Goal: Information Seeking & Learning: Learn about a topic

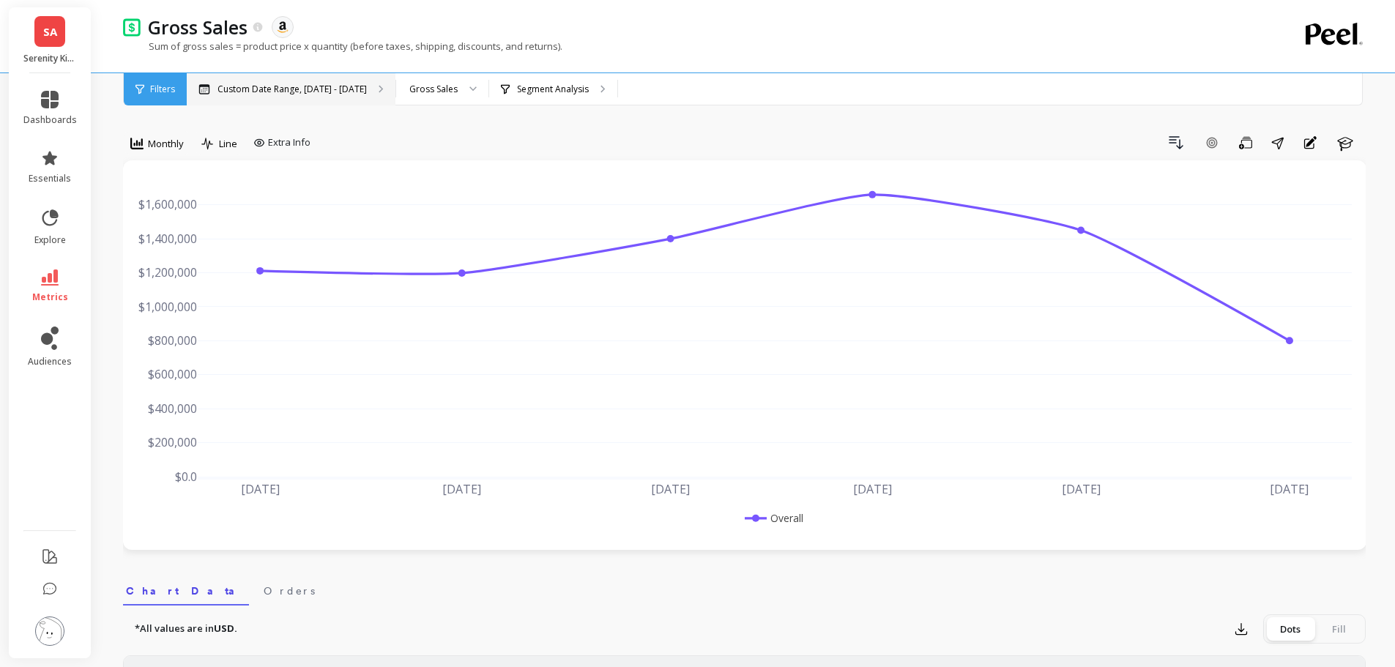
click at [379, 87] on icon at bounding box center [381, 89] width 5 height 8
click at [49, 31] on span "SA" at bounding box center [50, 31] width 14 height 17
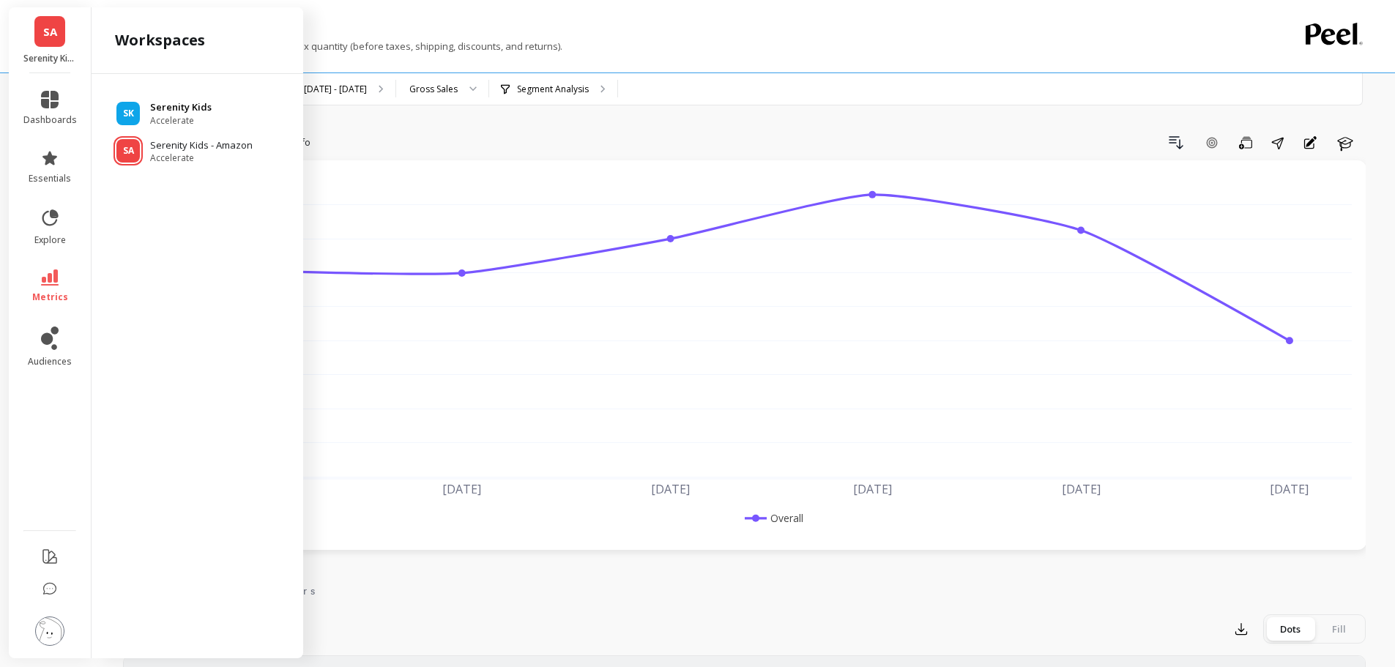
click at [176, 103] on p "Serenity Kids" at bounding box center [181, 107] width 62 height 15
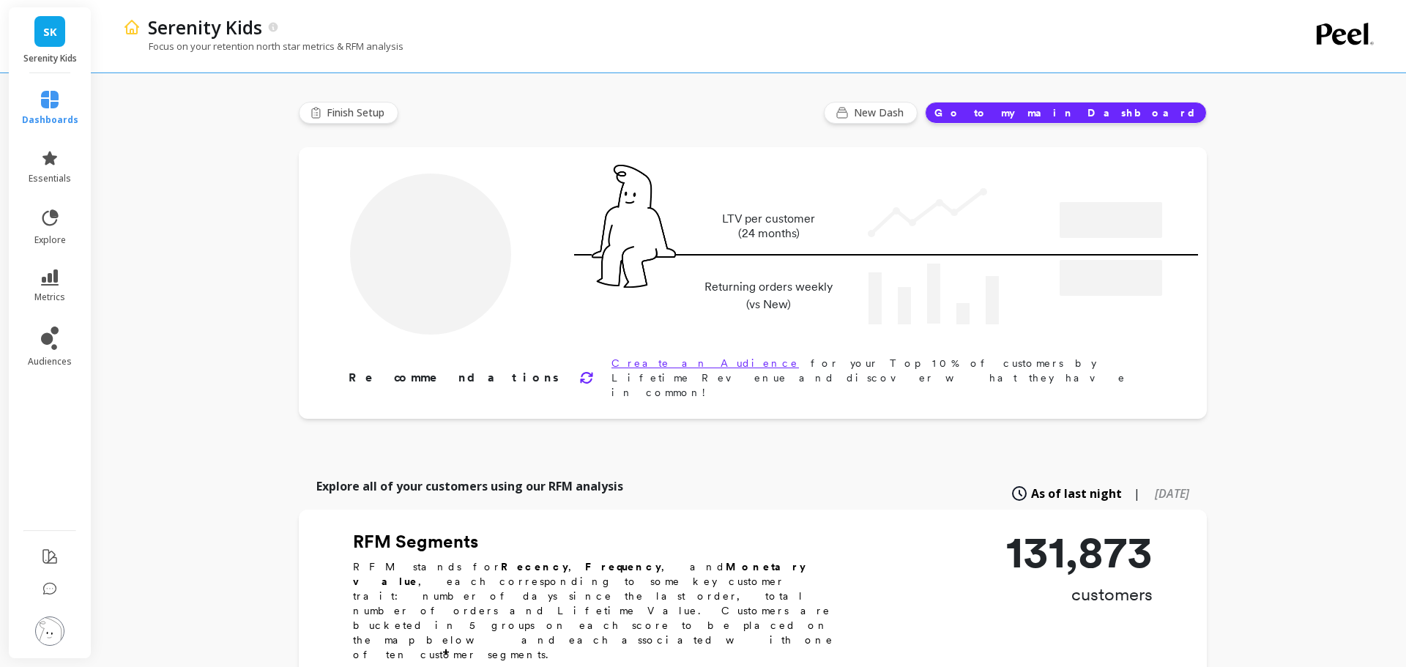
type input "Champions"
type input "11547"
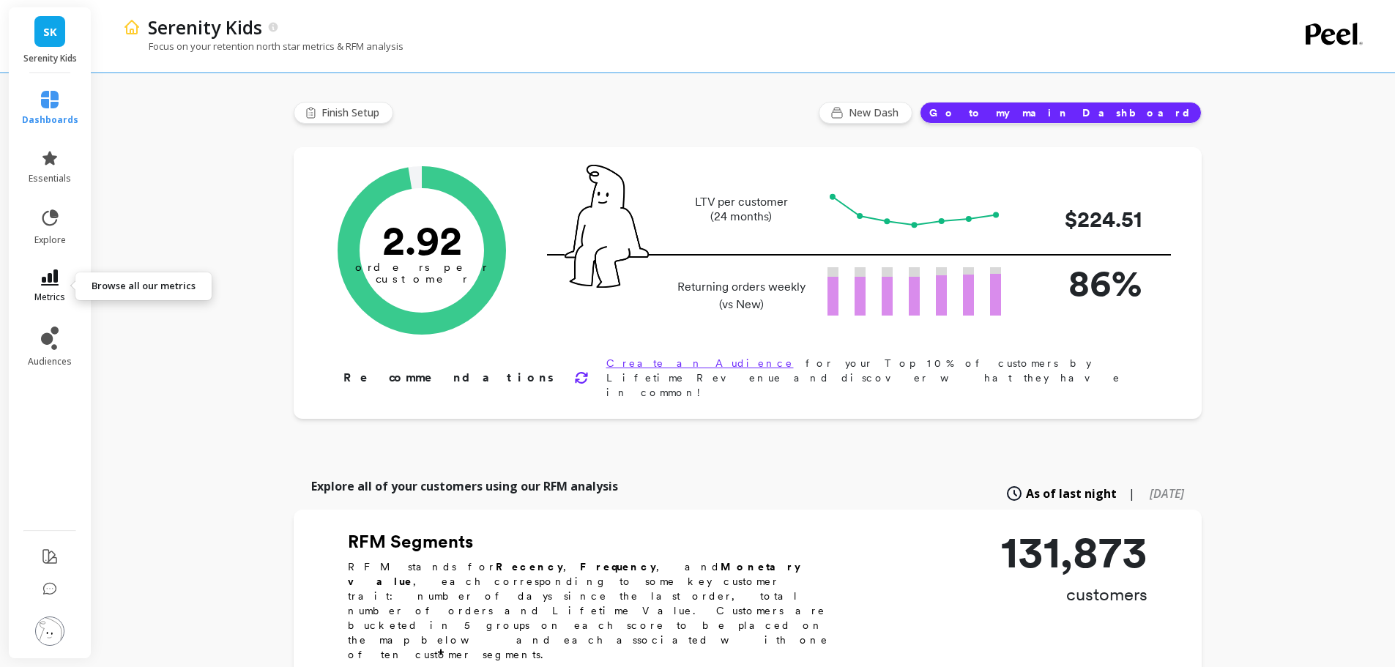
click at [52, 297] on span "metrics" at bounding box center [49, 298] width 31 height 12
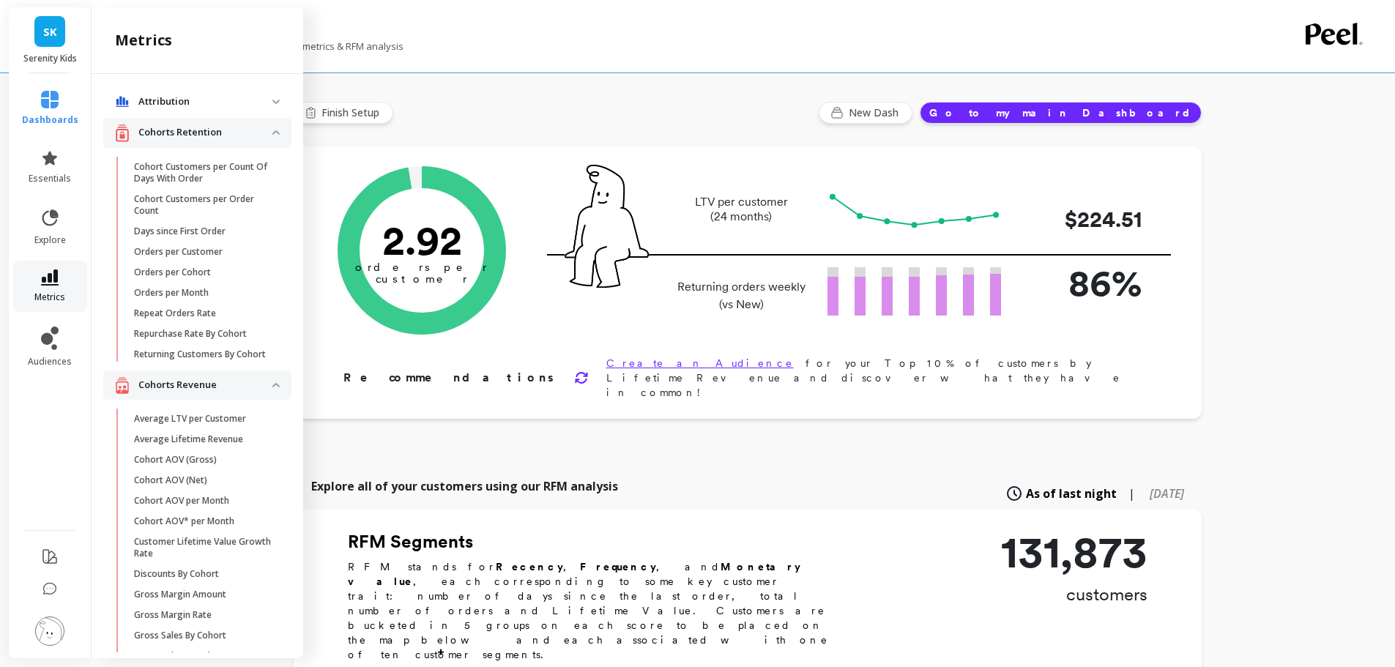
click at [59, 296] on span "metrics" at bounding box center [49, 298] width 31 height 12
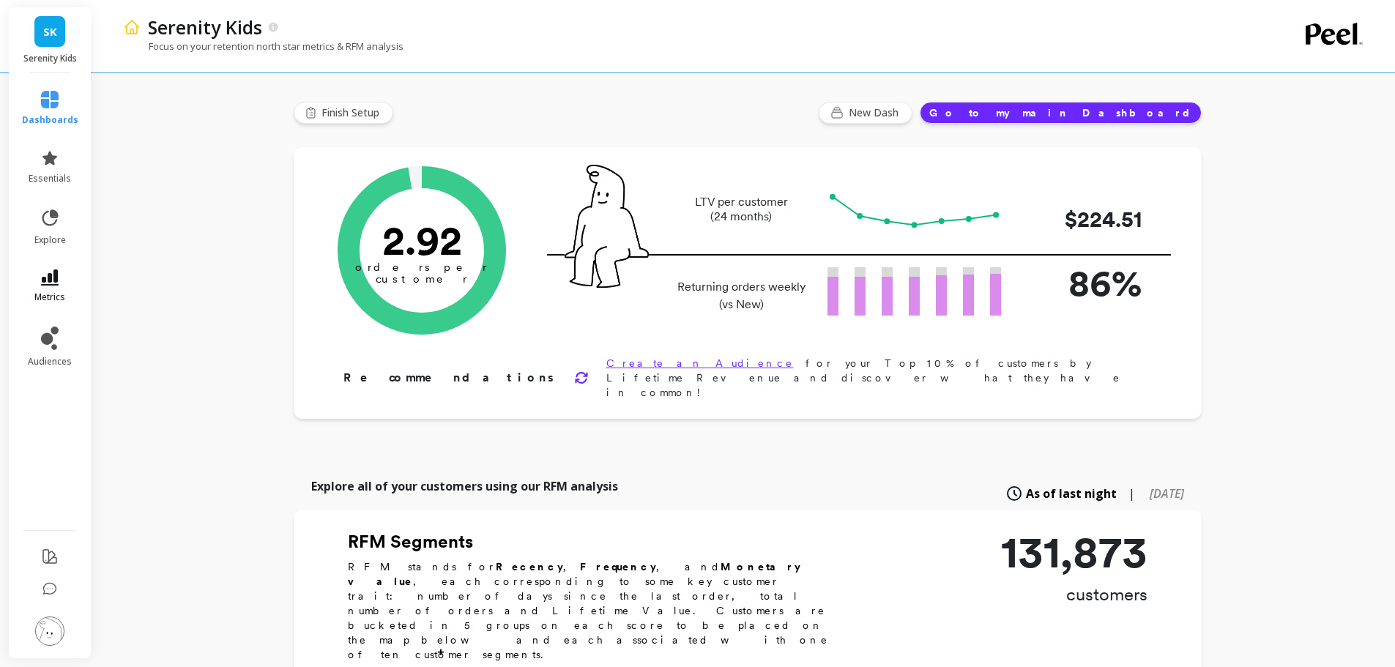
click at [53, 292] on span "metrics" at bounding box center [49, 298] width 31 height 12
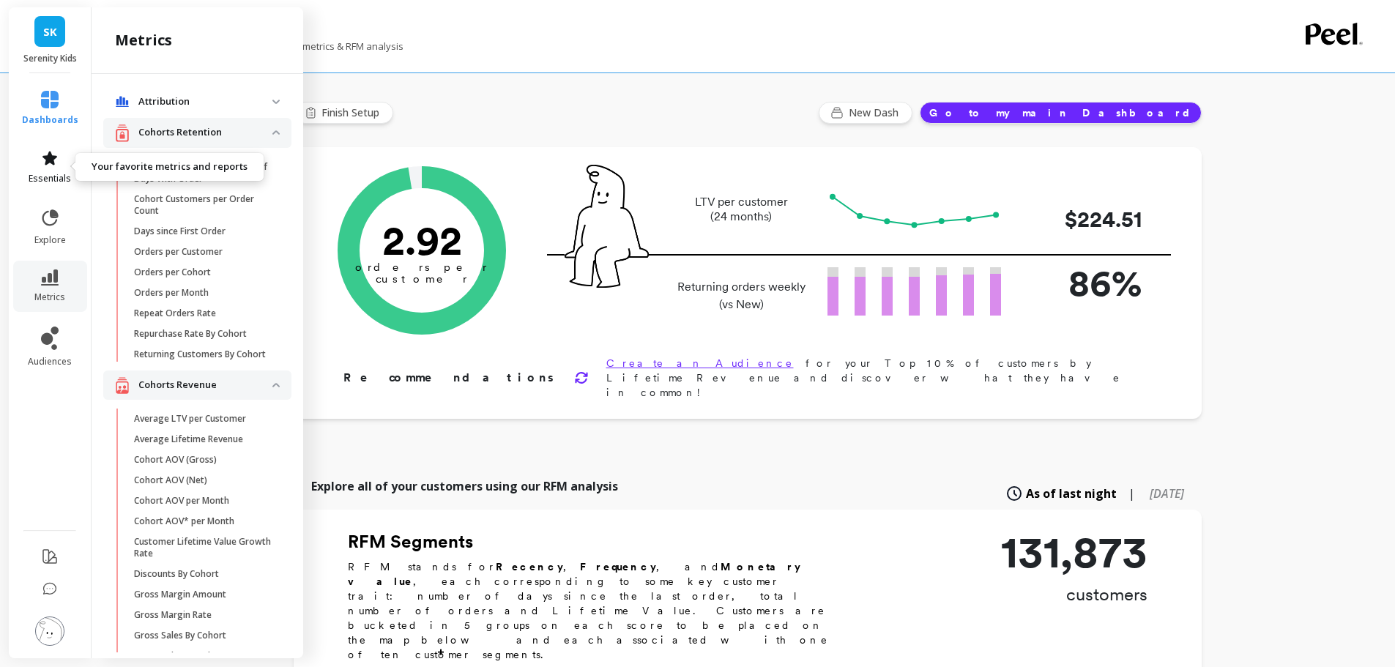
click at [53, 157] on icon at bounding box center [49, 158] width 15 height 14
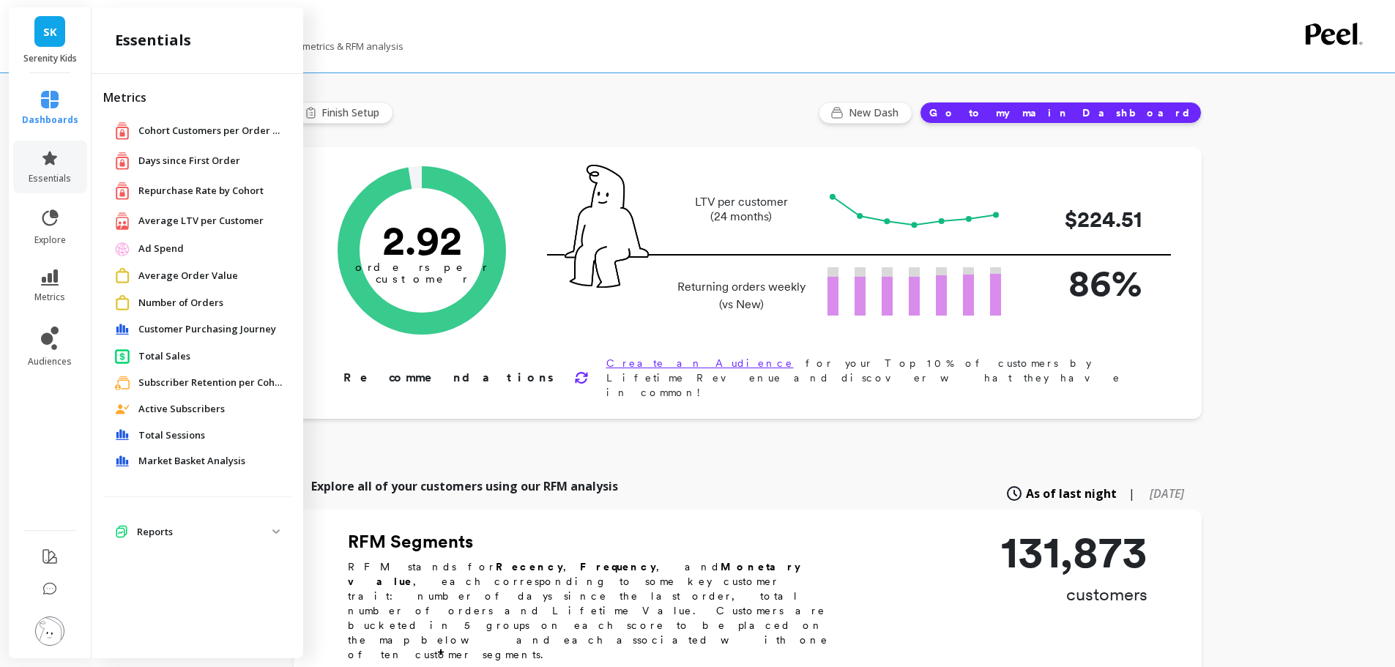
click at [234, 528] on p "Reports" at bounding box center [205, 532] width 136 height 15
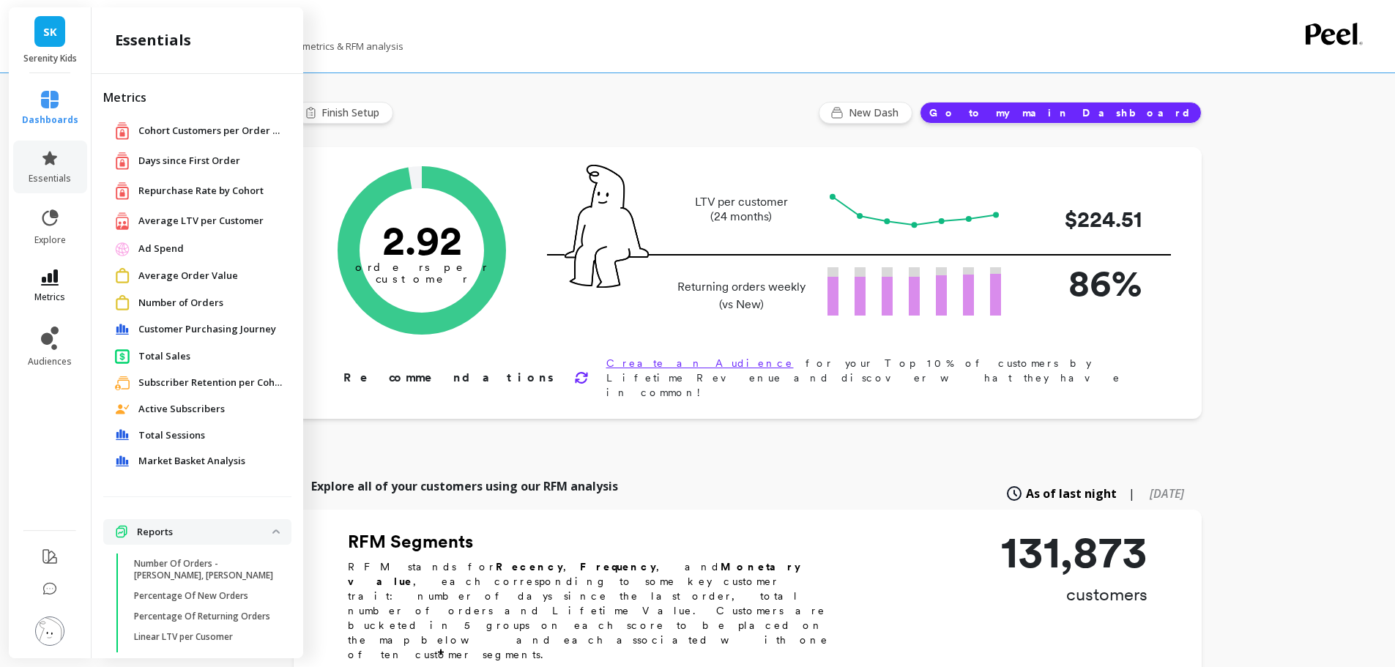
click at [68, 287] on link "metrics" at bounding box center [50, 287] width 56 height 34
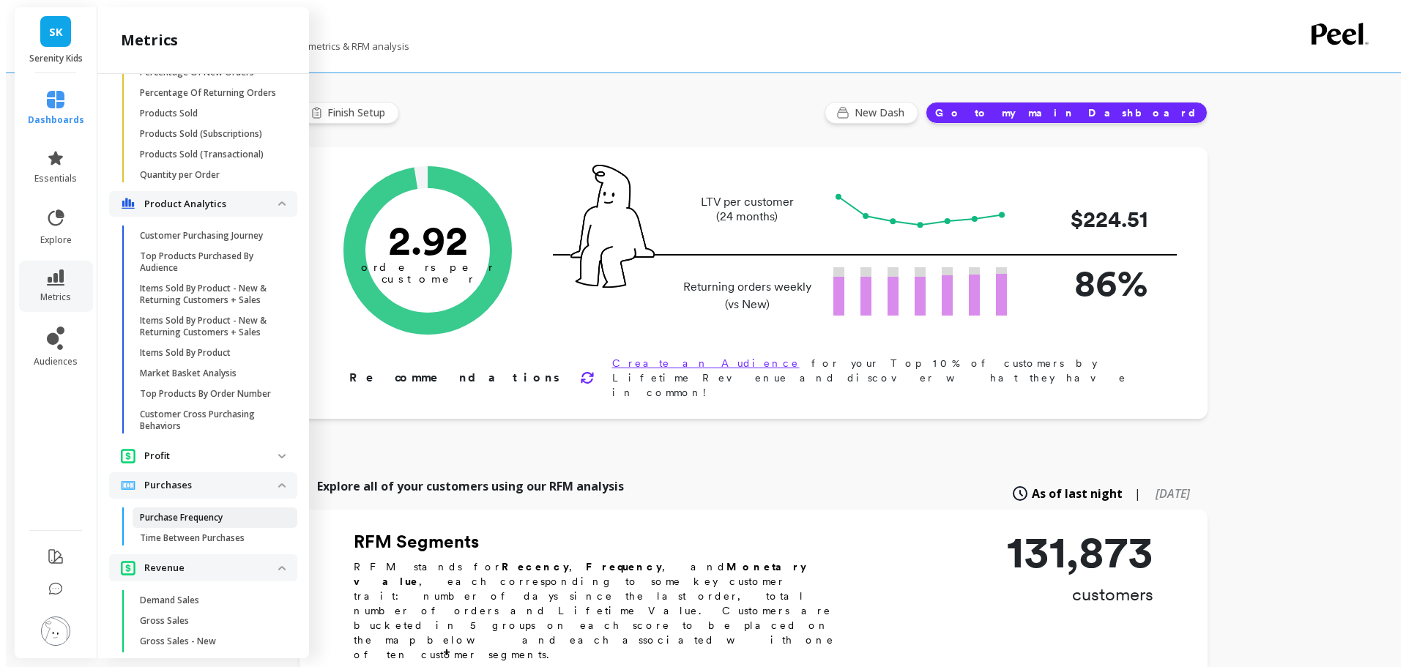
scroll to position [2417, 0]
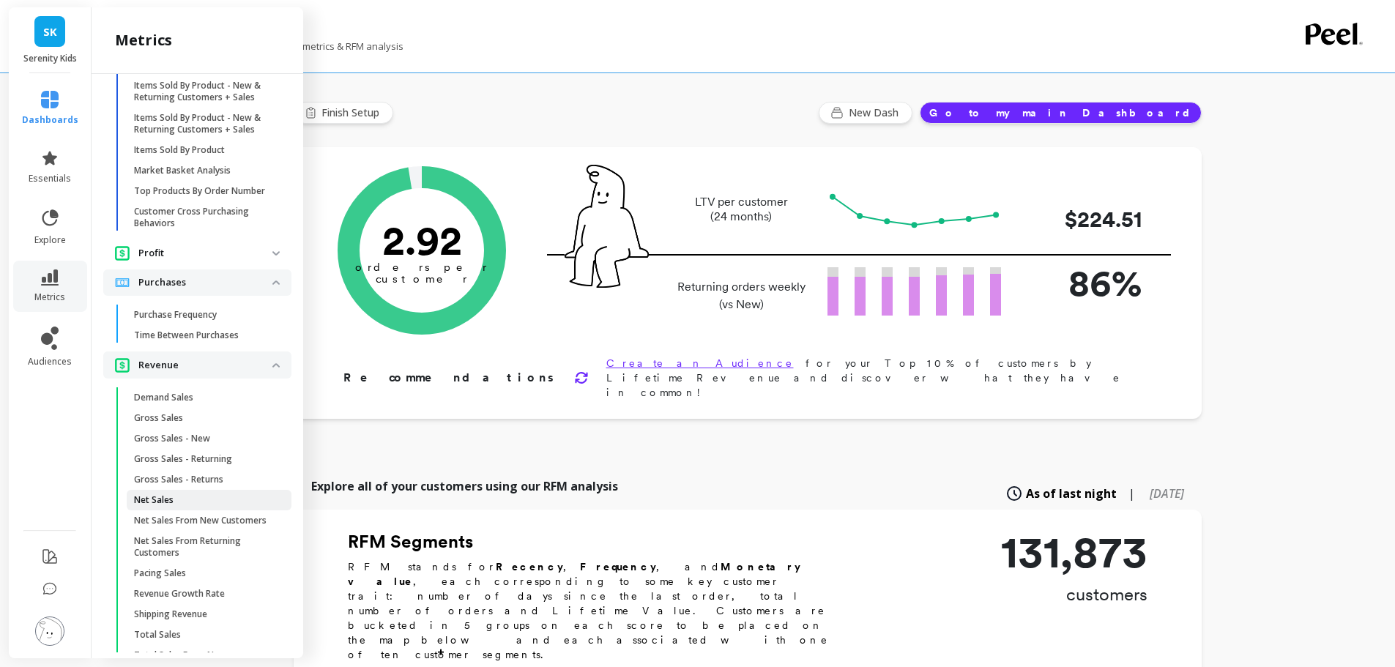
click at [191, 506] on span "Net Sales" at bounding box center [204, 500] width 140 height 12
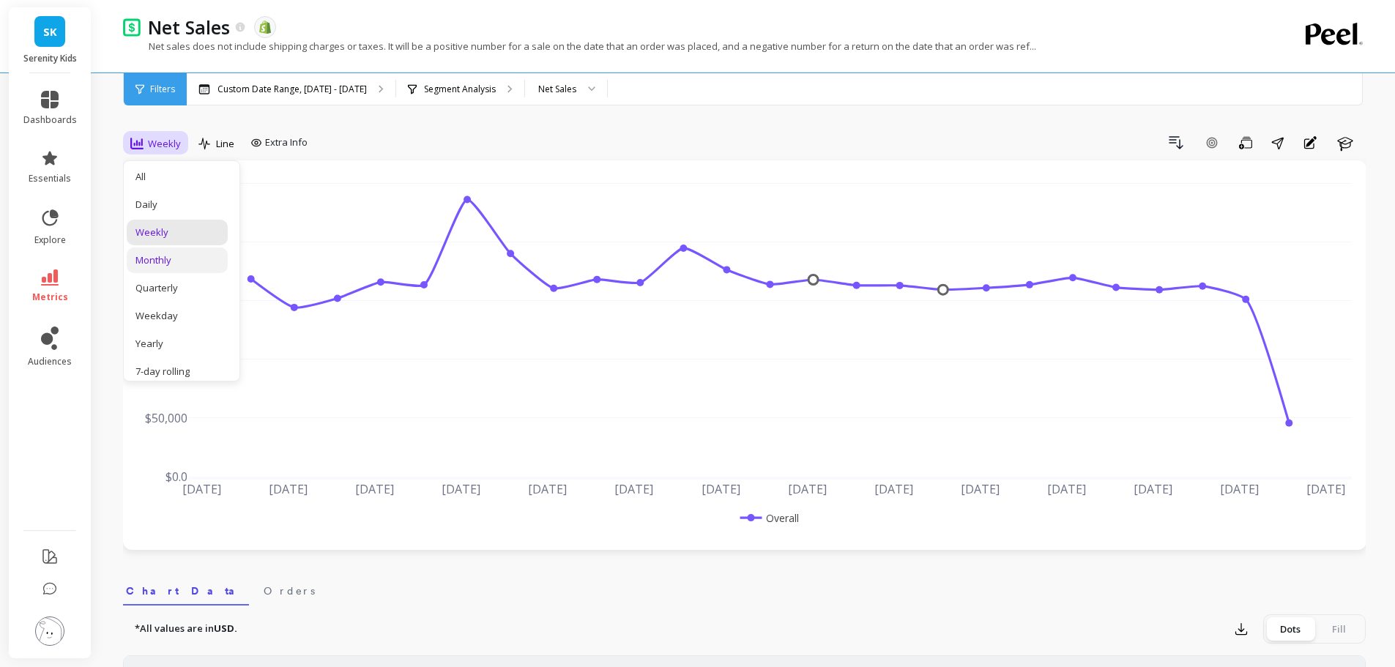
click at [175, 256] on div "Monthly" at bounding box center [178, 260] width 84 height 14
